Goal: Information Seeking & Learning: Learn about a topic

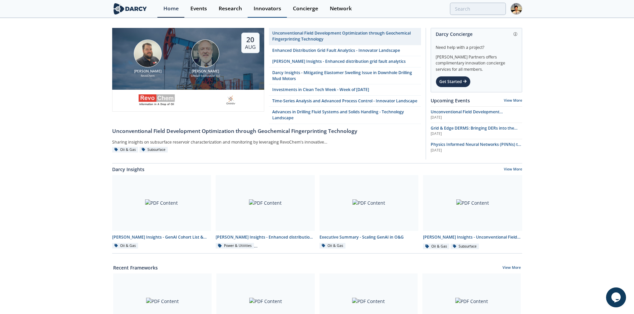
click at [257, 4] on link "Innovators" at bounding box center [267, 9] width 39 height 18
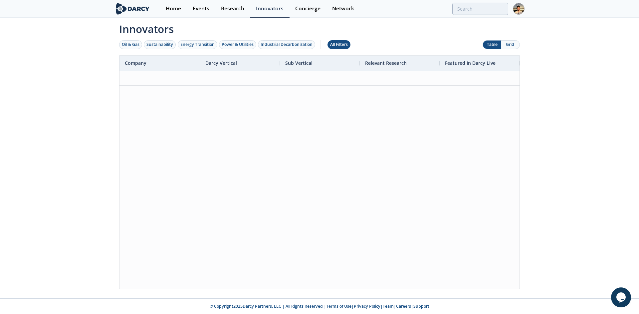
click at [342, 41] on button "All Filters" at bounding box center [338, 44] width 23 height 9
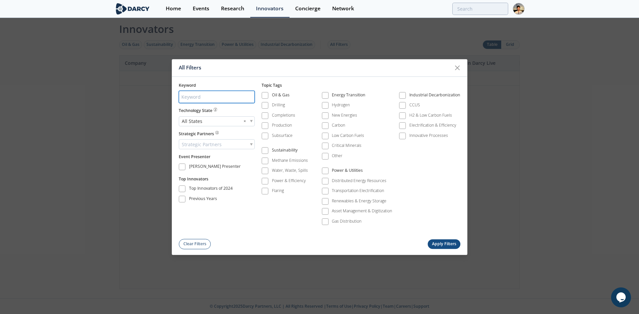
click at [210, 95] on input "search" at bounding box center [217, 97] width 76 height 12
paste input "madolla"
type input "madolla"
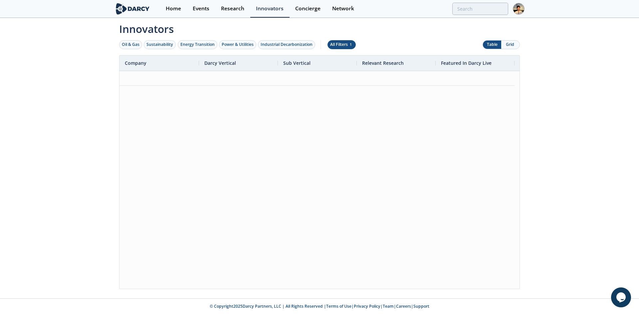
click at [353, 46] on span "1" at bounding box center [351, 44] width 4 height 5
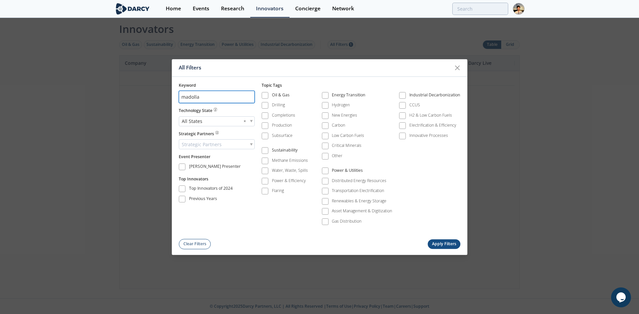
click at [205, 98] on input "madolla" at bounding box center [217, 97] width 76 height 12
type input "[PERSON_NAME]"
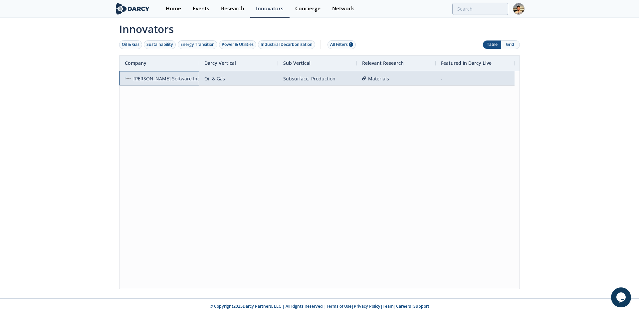
click at [163, 81] on div "[PERSON_NAME] Software Inc." at bounding box center [166, 79] width 71 height 14
